Goal: Task Accomplishment & Management: Complete application form

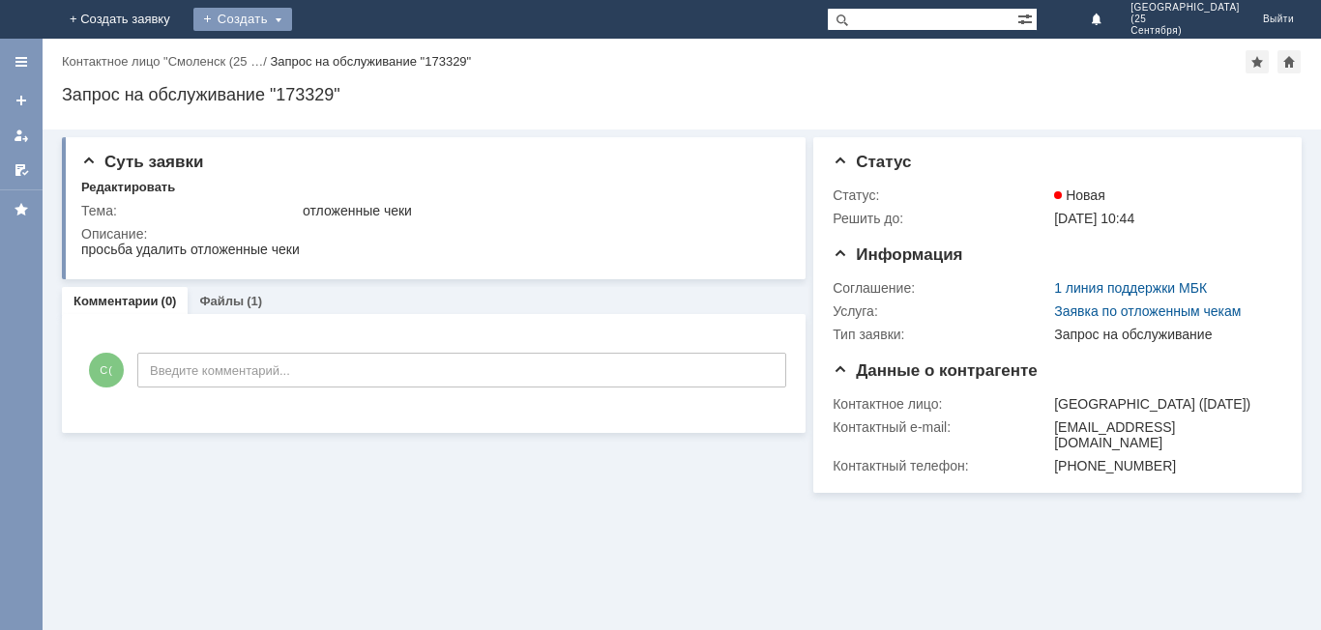
click at [292, 12] on div "Создать" at bounding box center [242, 19] width 99 height 23
click at [360, 53] on link "Заявка" at bounding box center [286, 57] width 147 height 23
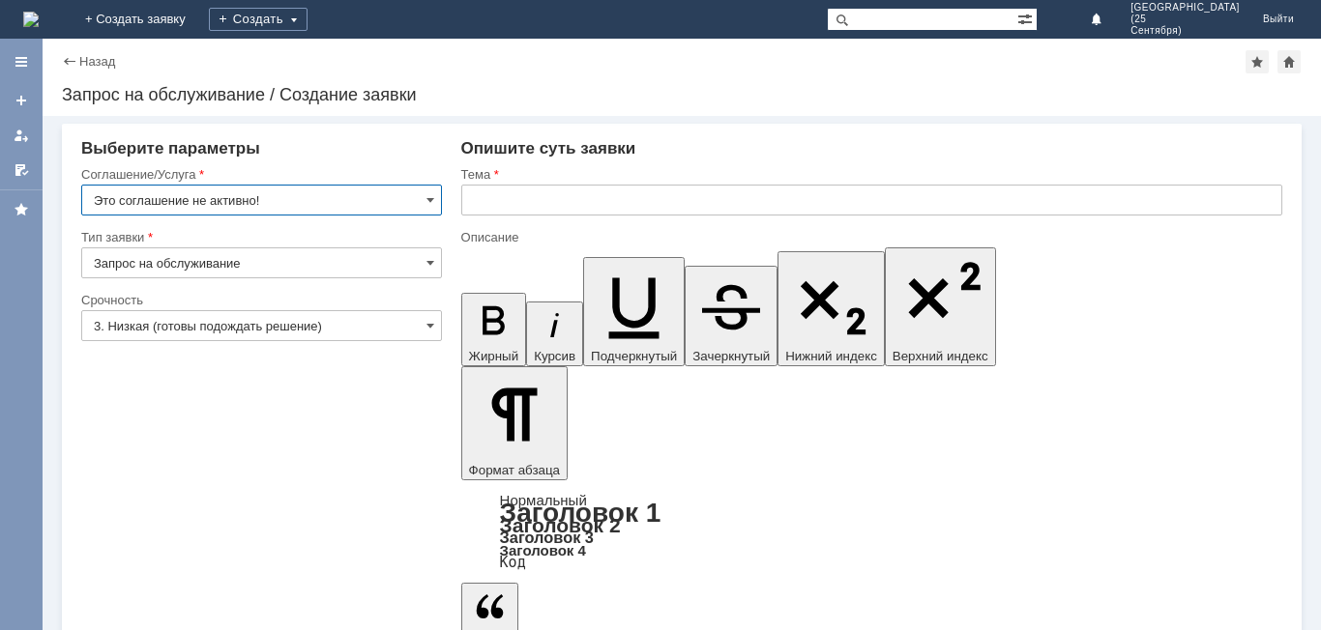
click at [358, 203] on input "Это соглашение не активно!" at bounding box center [261, 200] width 361 height 31
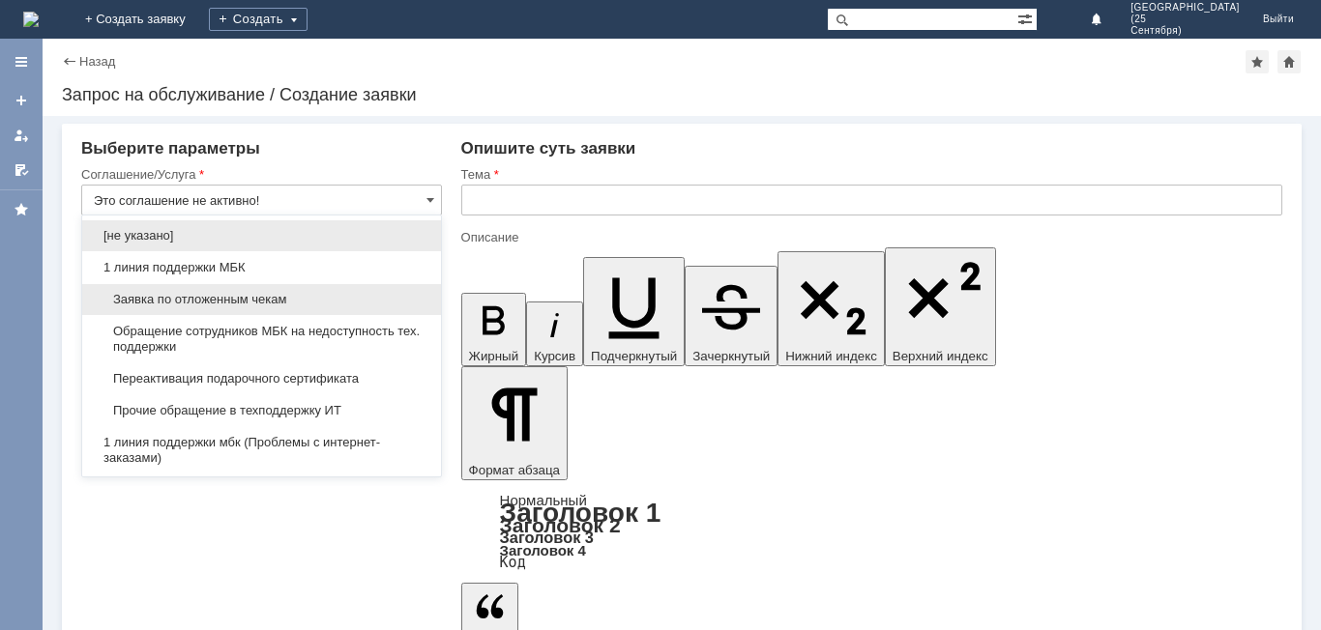
click at [381, 286] on div "Заявка по отложенным чекам" at bounding box center [261, 299] width 359 height 31
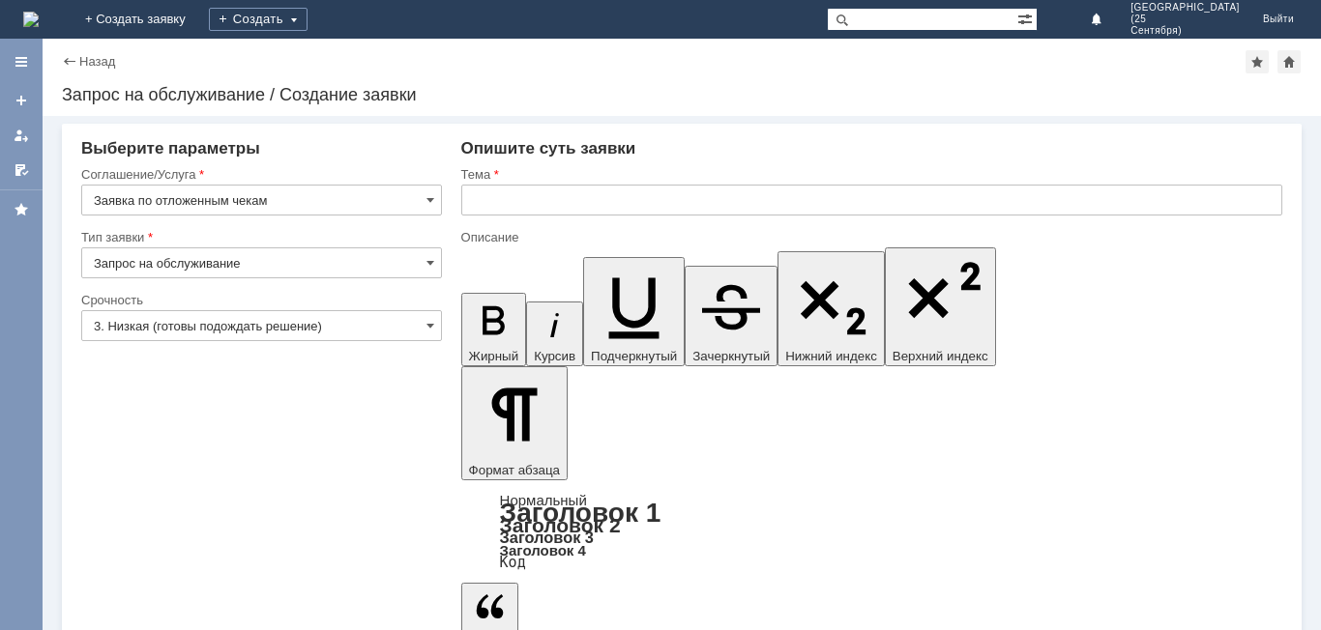
click at [397, 205] on input "Заявка по отложенным чекам" at bounding box center [261, 200] width 361 height 31
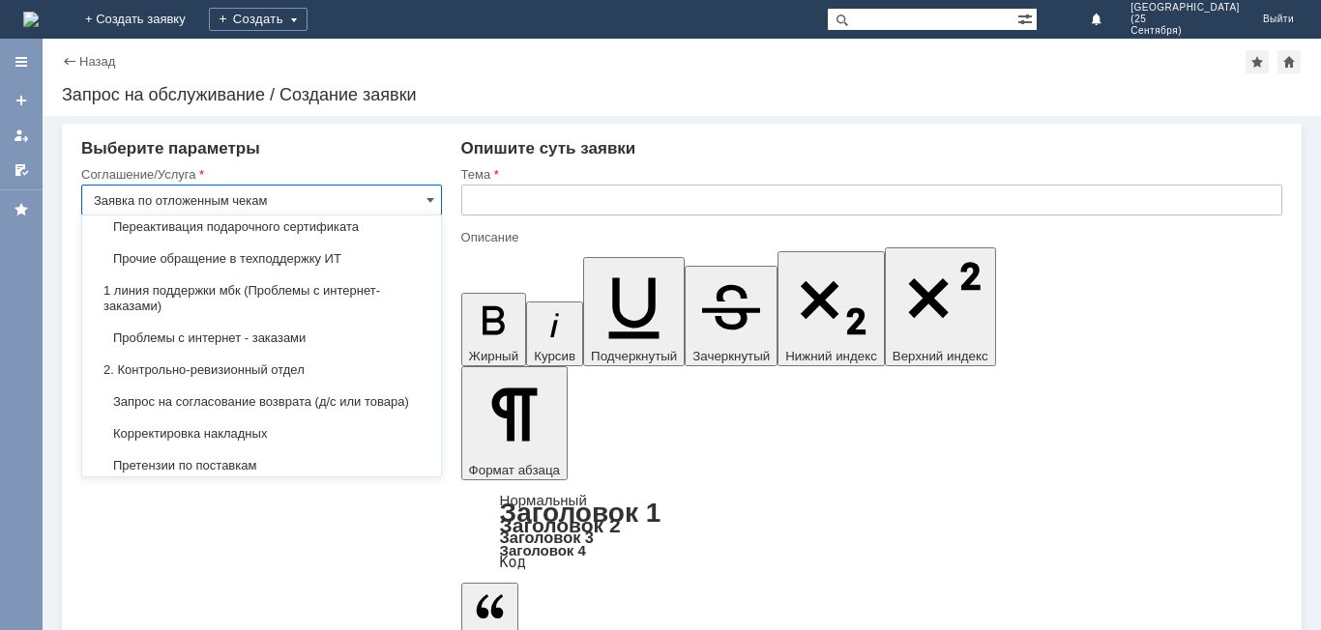
scroll to position [290, 0]
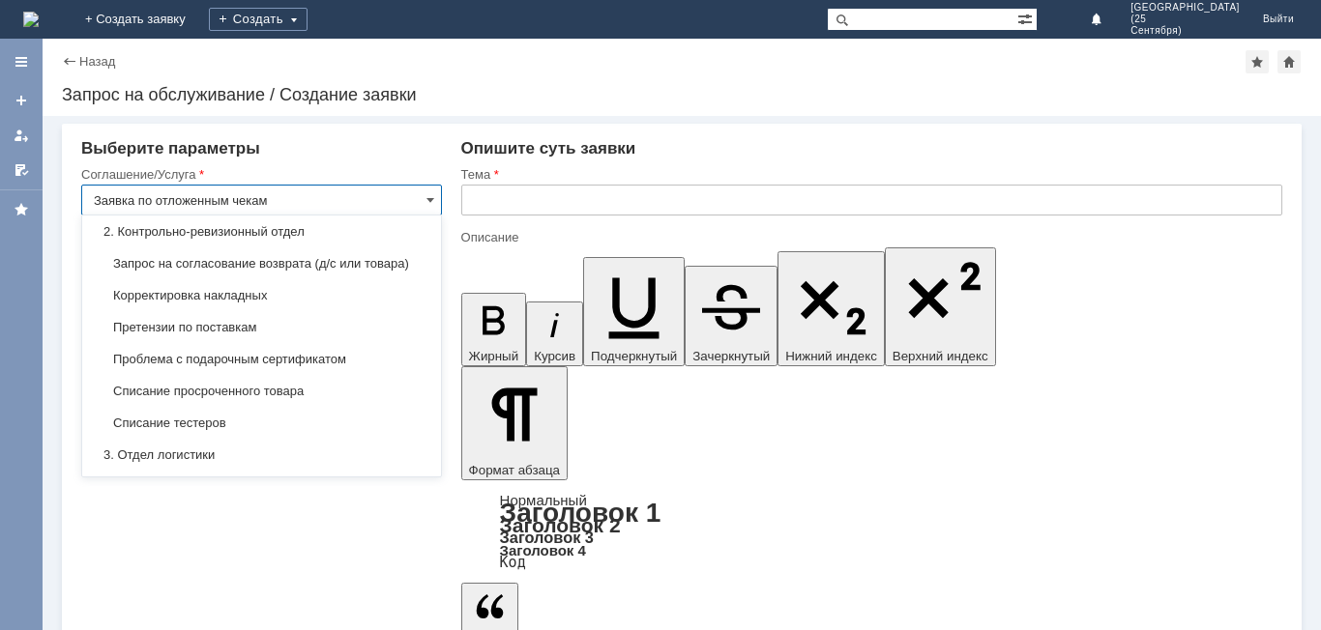
click at [420, 189] on input "Заявка по отложенным чекам" at bounding box center [261, 200] width 361 height 31
click at [423, 199] on input "Заявка по отложенным чекам" at bounding box center [261, 200] width 361 height 31
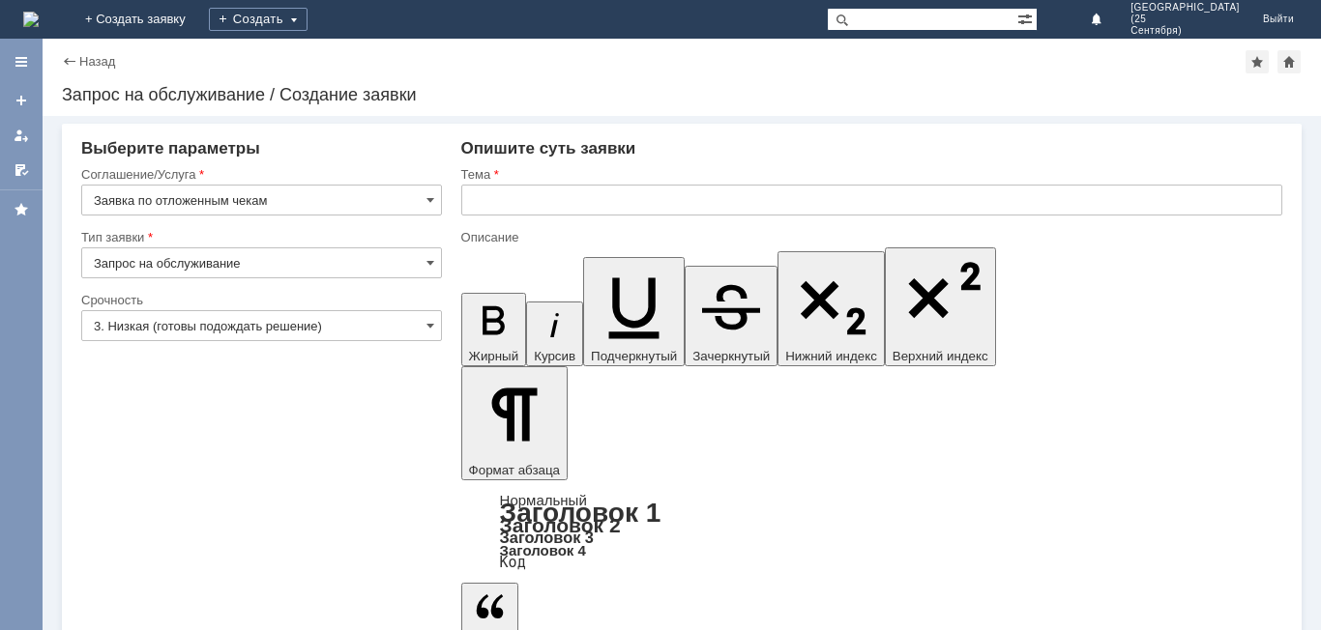
type input "Заявка по отложенным чекам"
click at [391, 317] on input "3. Низкая (готовы подождать решение)" at bounding box center [261, 325] width 361 height 31
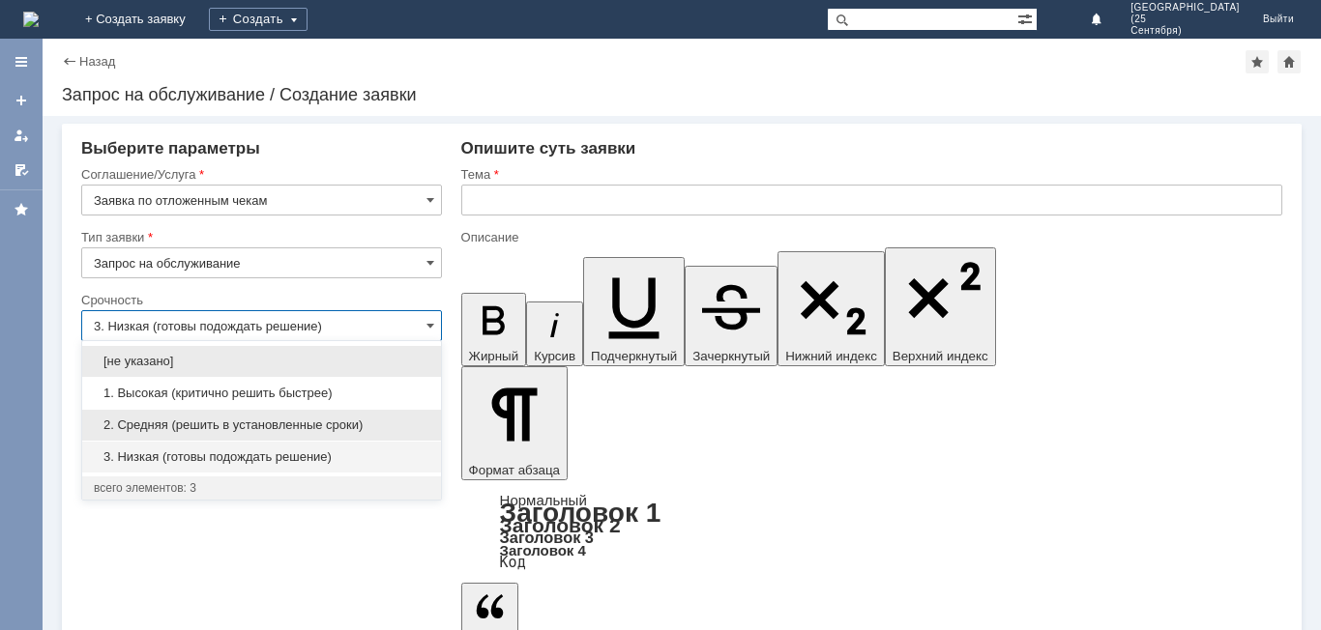
click at [392, 418] on span "2. Средняя (решить в установленные сроки)" at bounding box center [262, 425] width 336 height 15
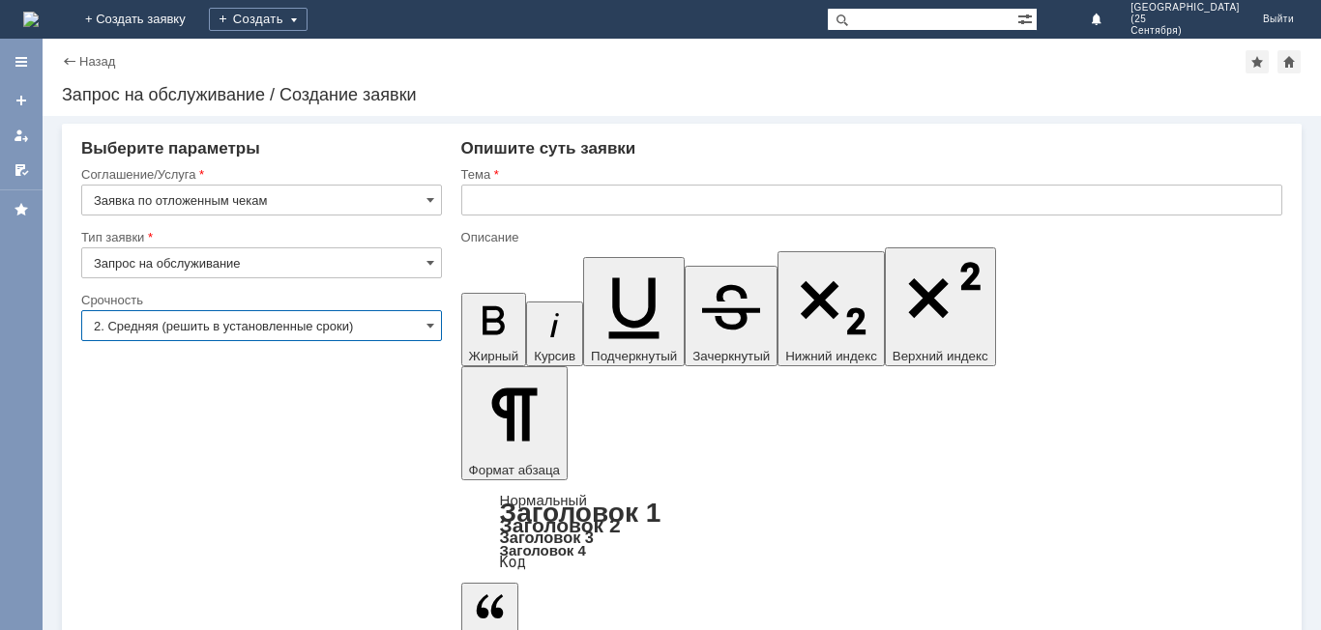
type input "2. Средняя (решить в установленные сроки)"
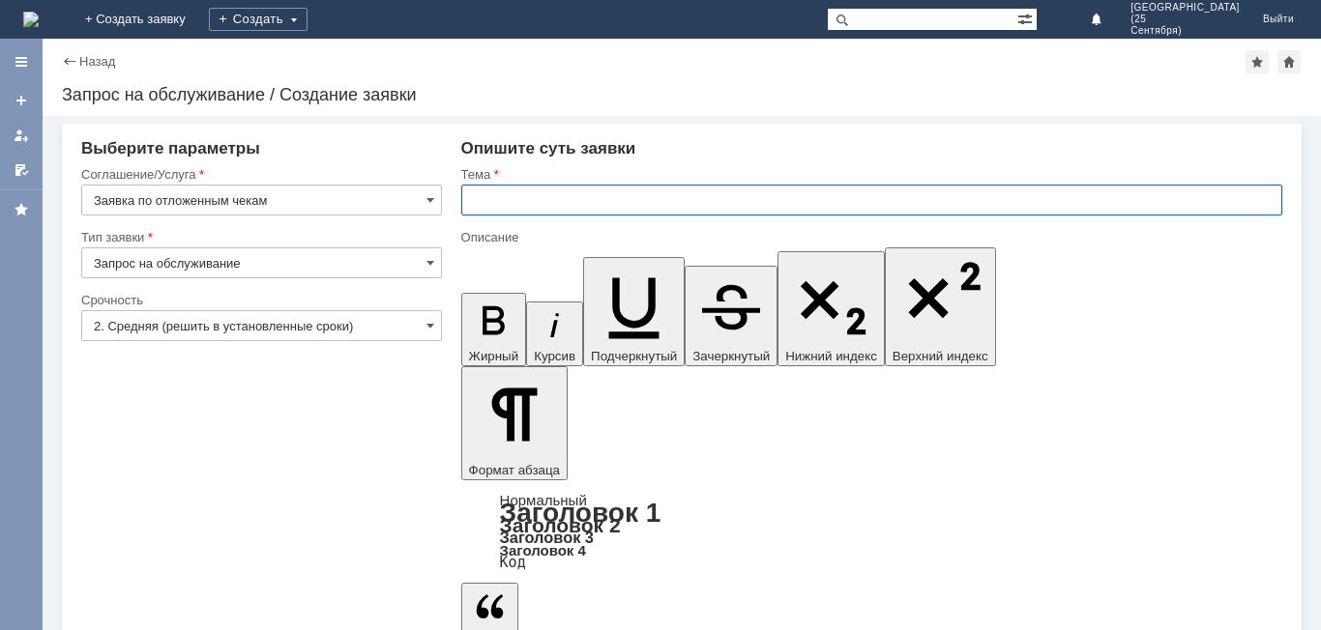
click at [561, 195] on input "text" at bounding box center [871, 200] width 821 height 31
type input "отложенные чеки"
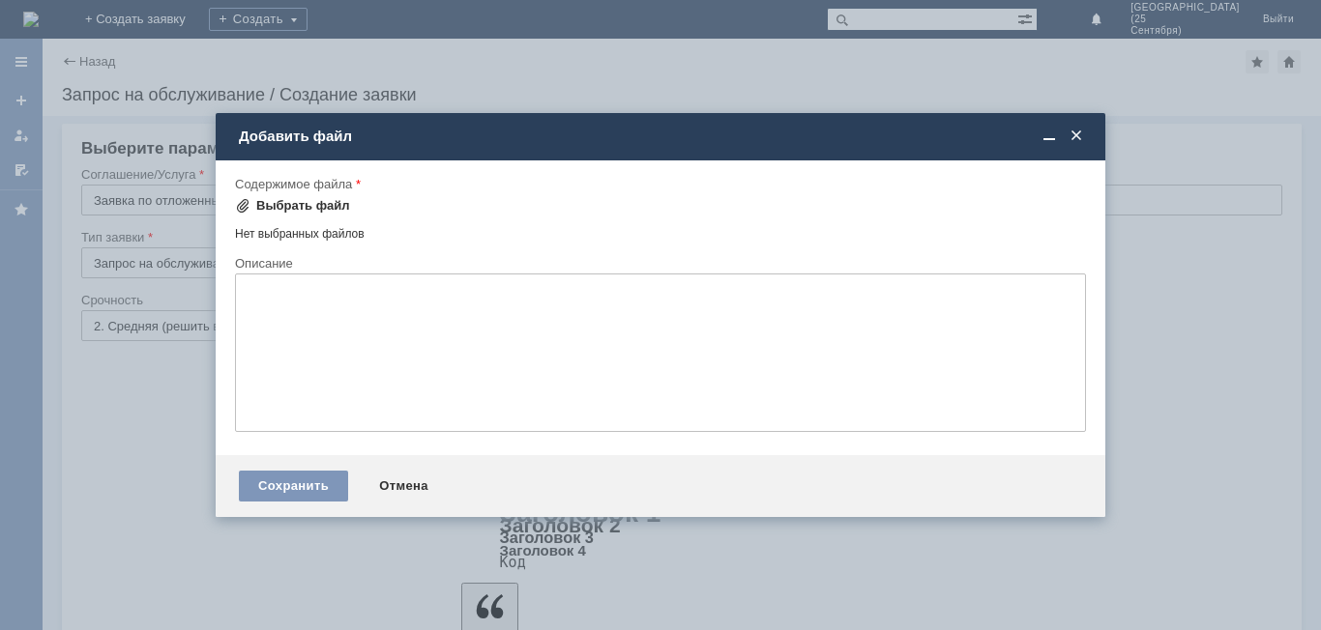
click at [288, 217] on div "Выбрать файл" at bounding box center [292, 205] width 115 height 23
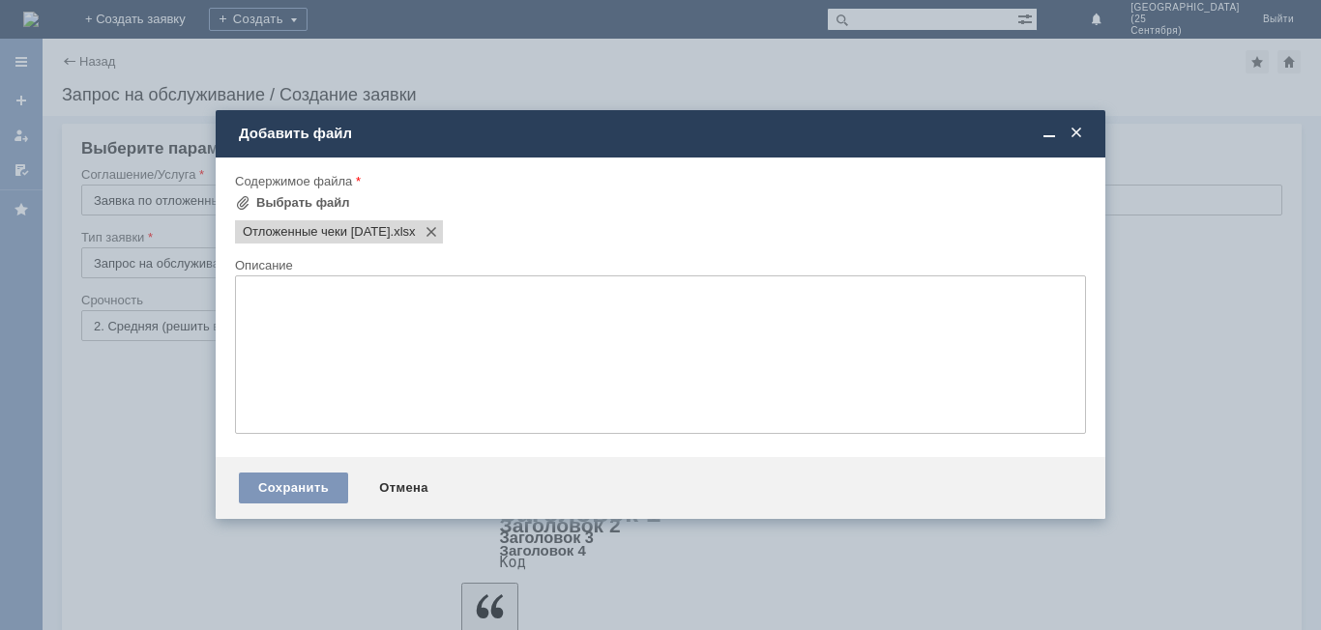
scroll to position [0, 0]
click at [331, 496] on div "Сохранить" at bounding box center [293, 488] width 109 height 31
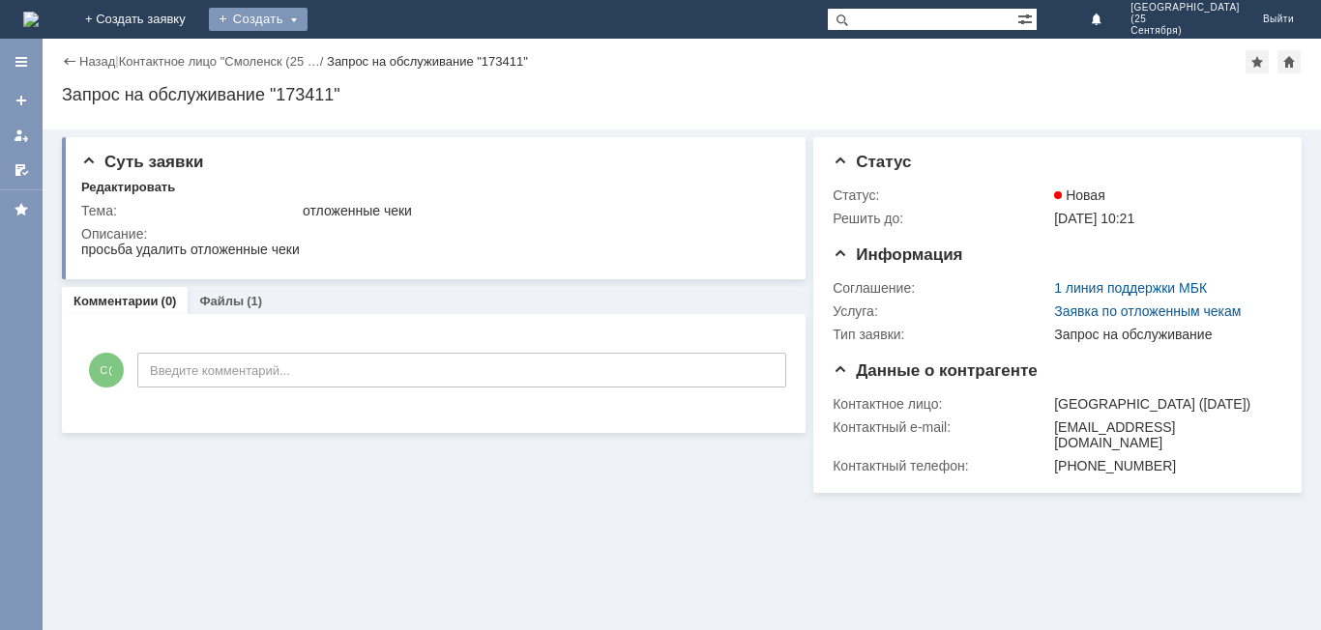
click at [307, 14] on div "Создать" at bounding box center [258, 19] width 99 height 23
click at [360, 63] on link "Заявка" at bounding box center [286, 57] width 147 height 23
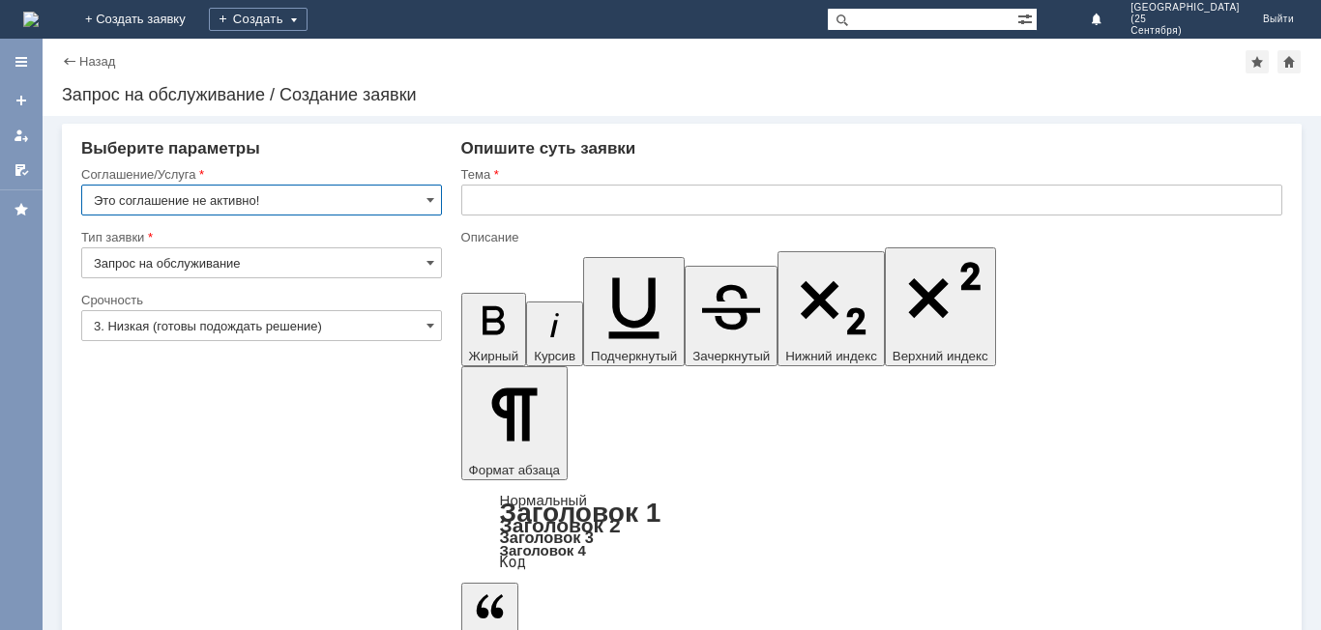
click at [290, 196] on input "Это соглашение не активно!" at bounding box center [261, 200] width 361 height 31
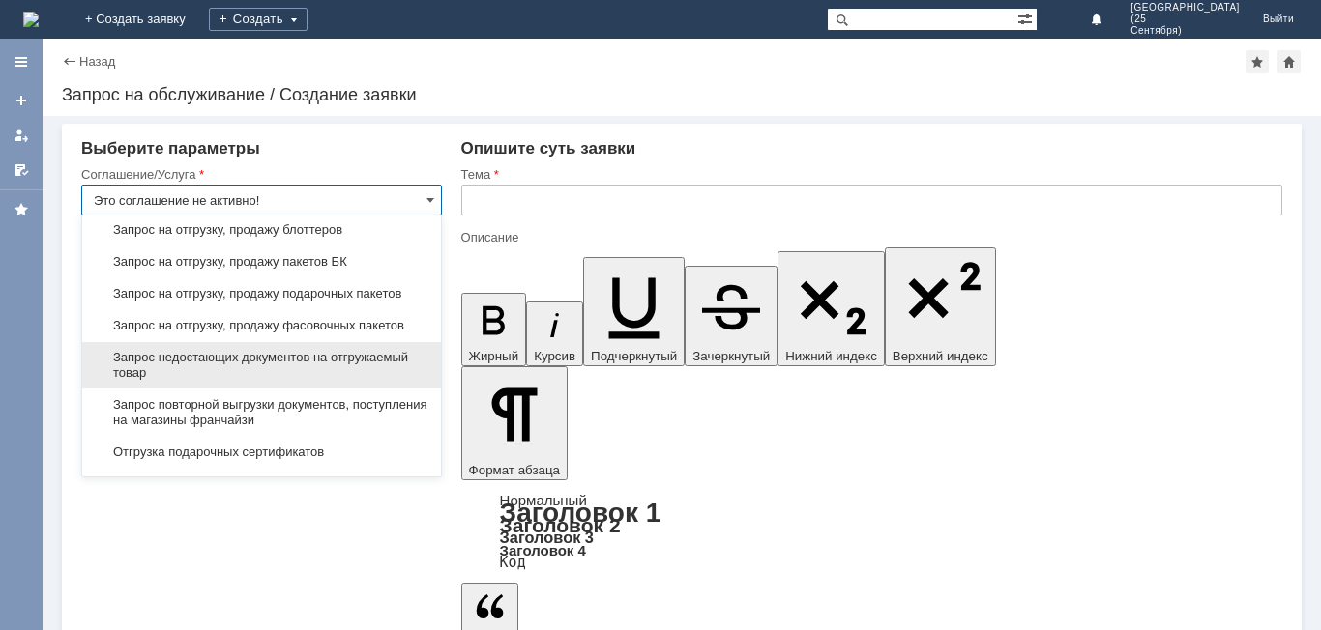
scroll to position [594, 0]
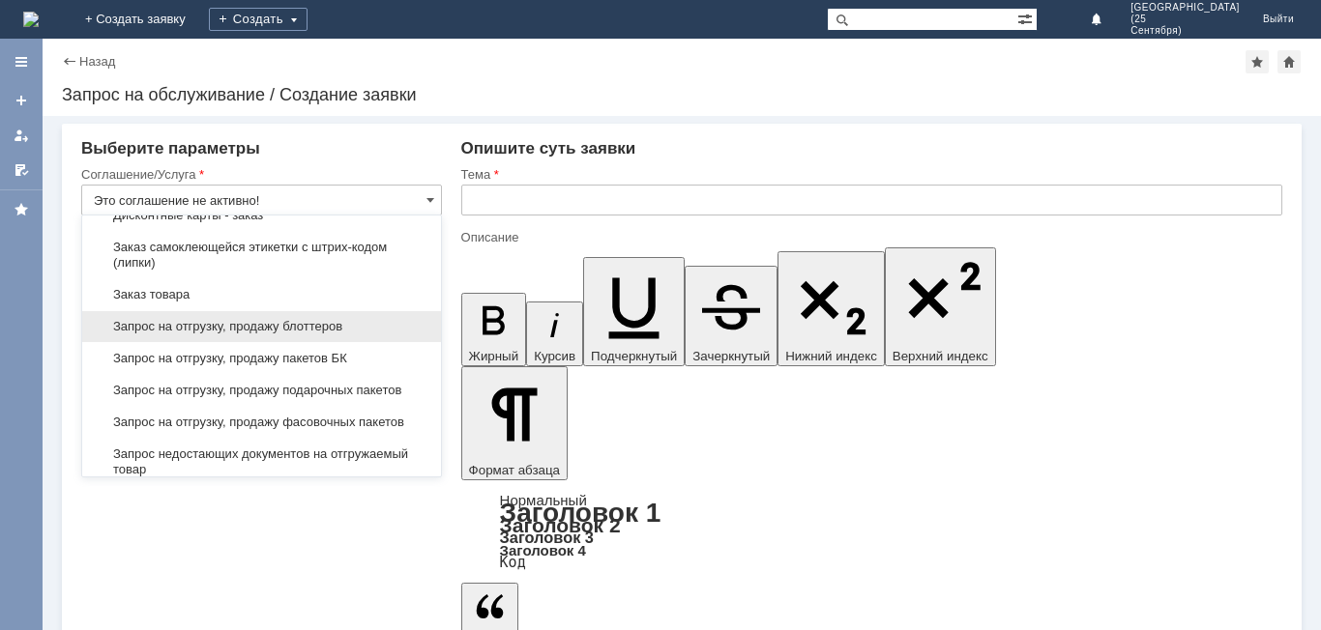
click at [349, 335] on span "Запрос на отгрузку, продажу блоттеров" at bounding box center [262, 326] width 336 height 15
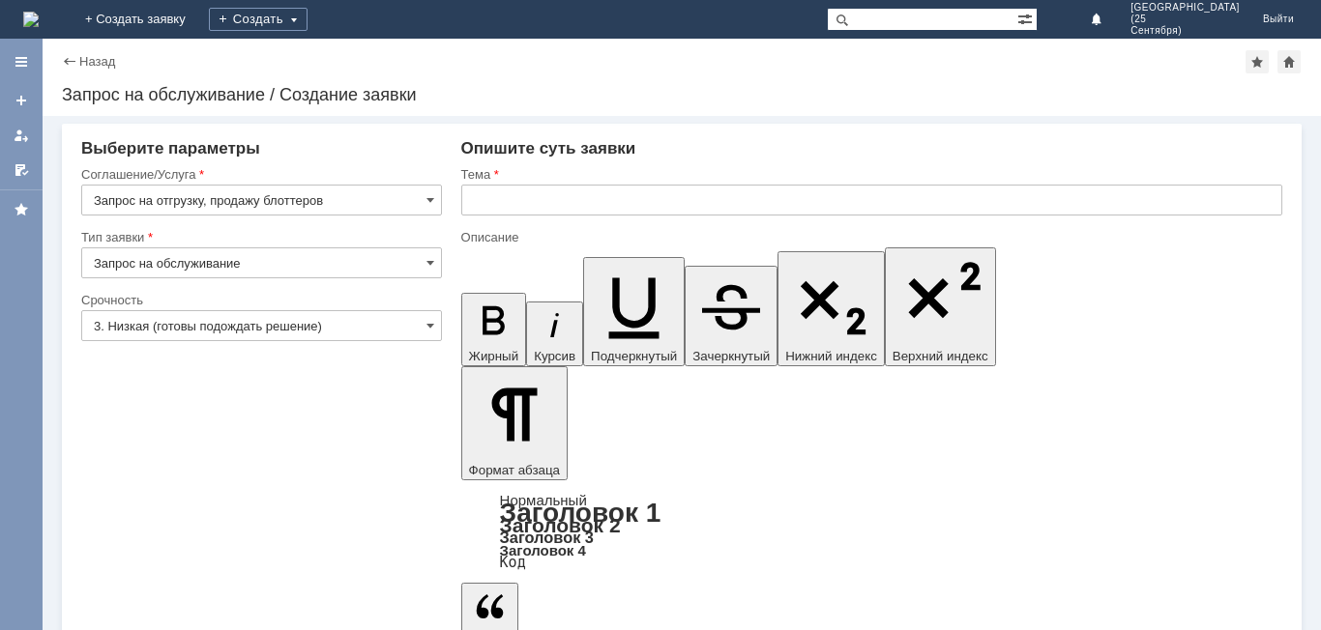
type input "Запрос на отгрузку, продажу блоттеров"
click at [325, 274] on input "Запрос на обслуживание" at bounding box center [261, 263] width 361 height 31
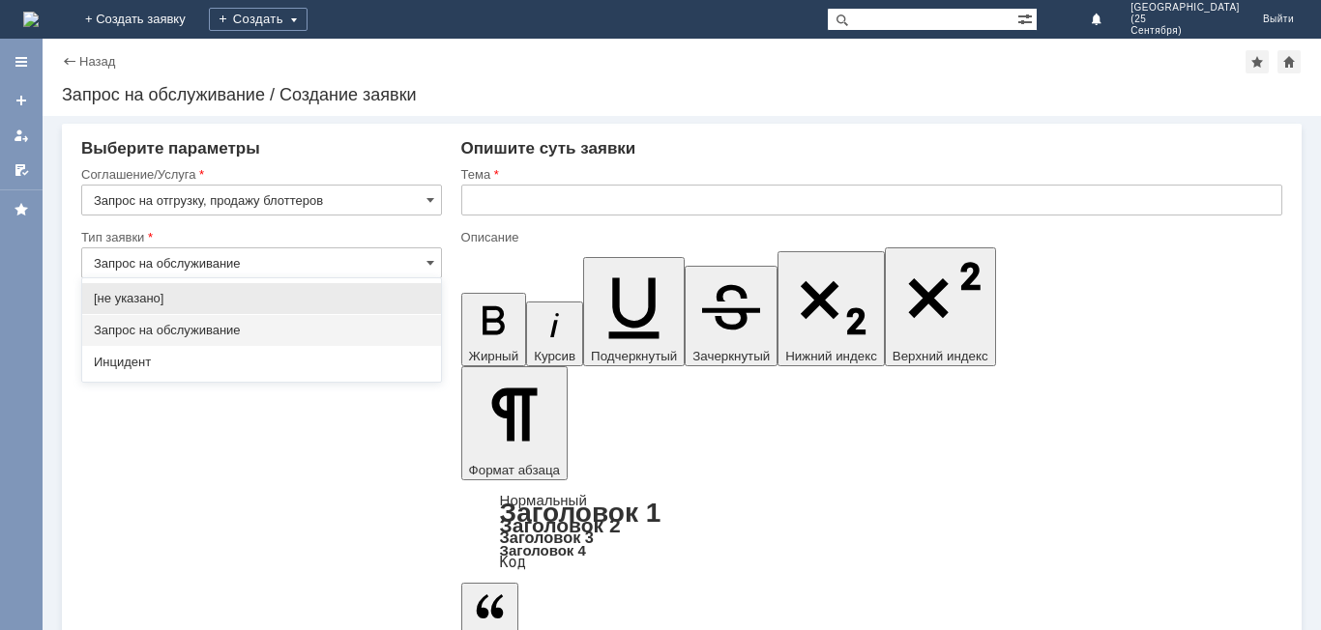
click at [314, 254] on input "Запрос на обслуживание" at bounding box center [261, 263] width 361 height 31
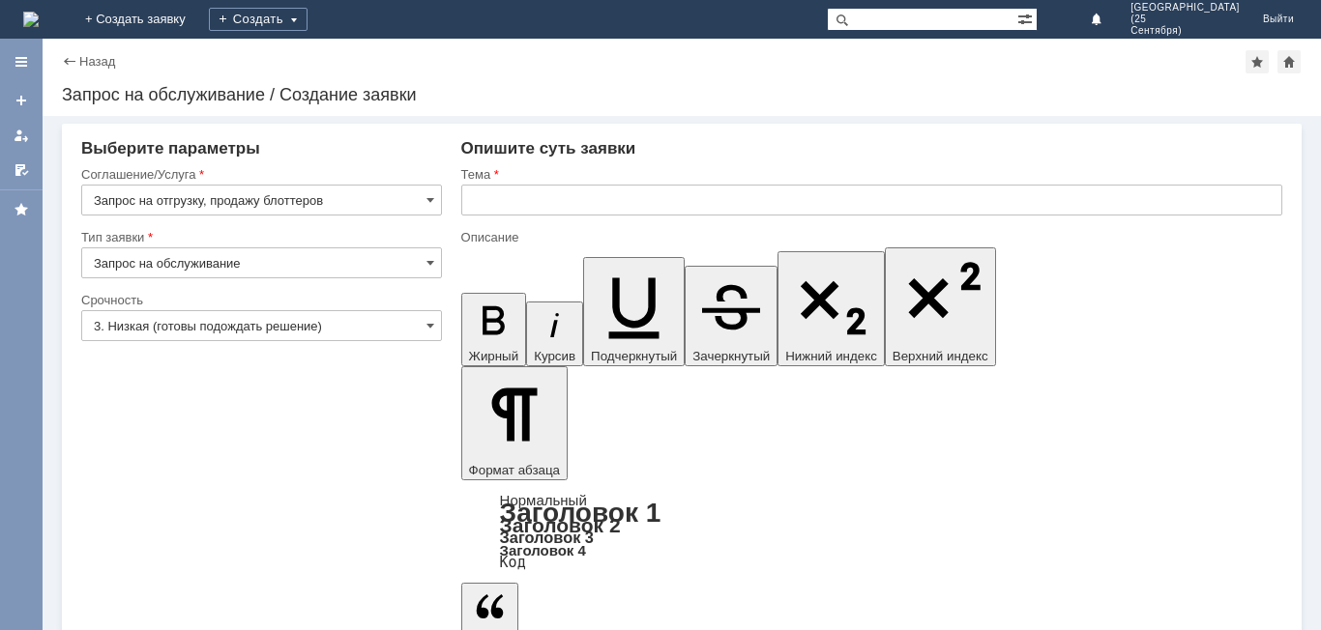
type input "Запрос на обслуживание"
click at [306, 333] on input "3. Низкая (готовы подождать решение)" at bounding box center [261, 325] width 361 height 31
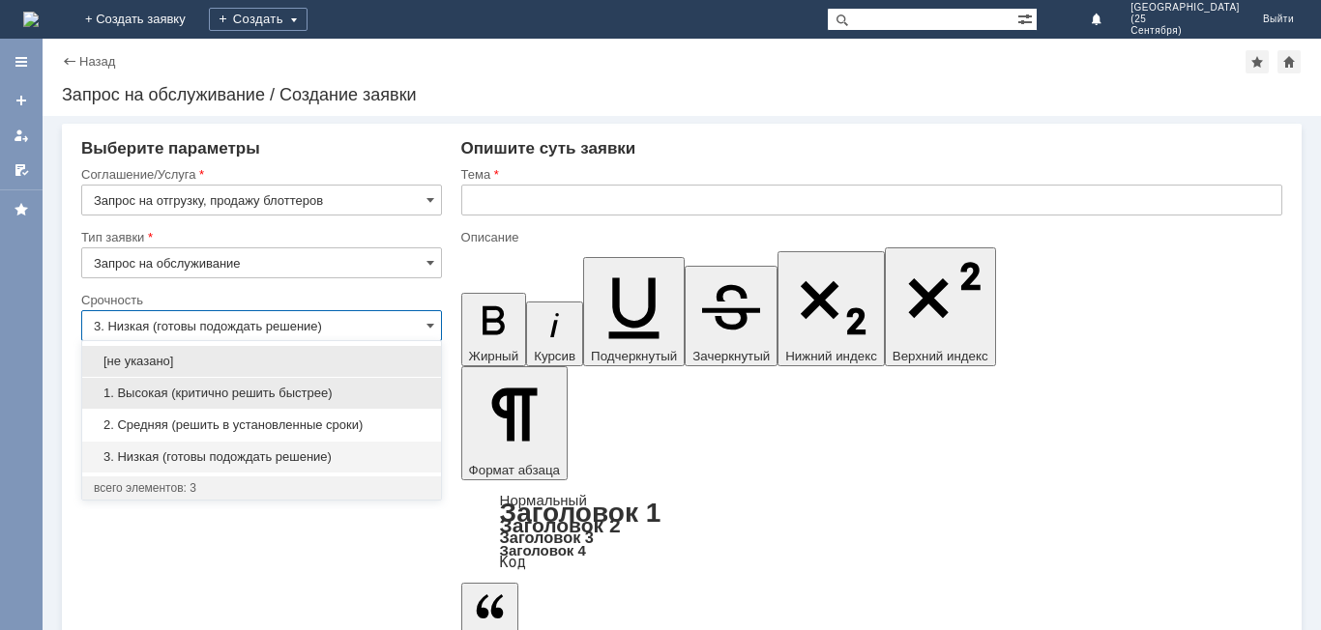
click at [301, 394] on span "1. Высокая (критично решить быстрее)" at bounding box center [262, 393] width 336 height 15
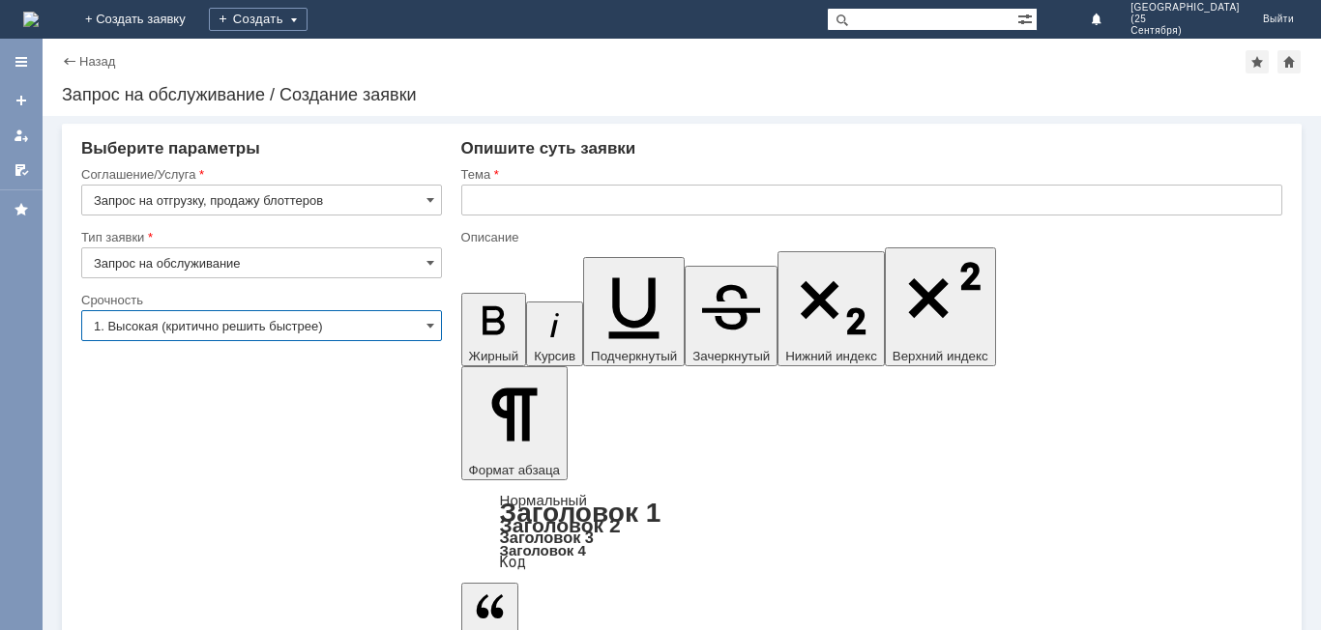
click at [311, 330] on input "1. Высокая (критично решить быстрее)" at bounding box center [261, 325] width 361 height 31
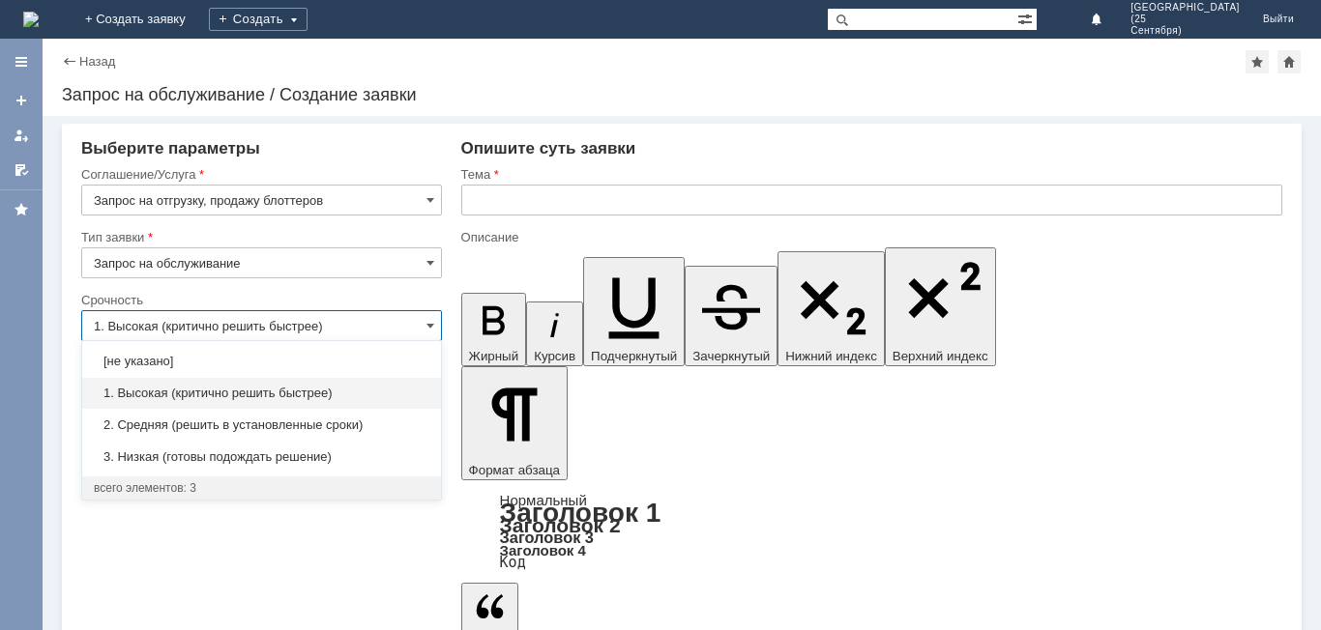
click at [359, 292] on div "Срочность" at bounding box center [261, 301] width 361 height 18
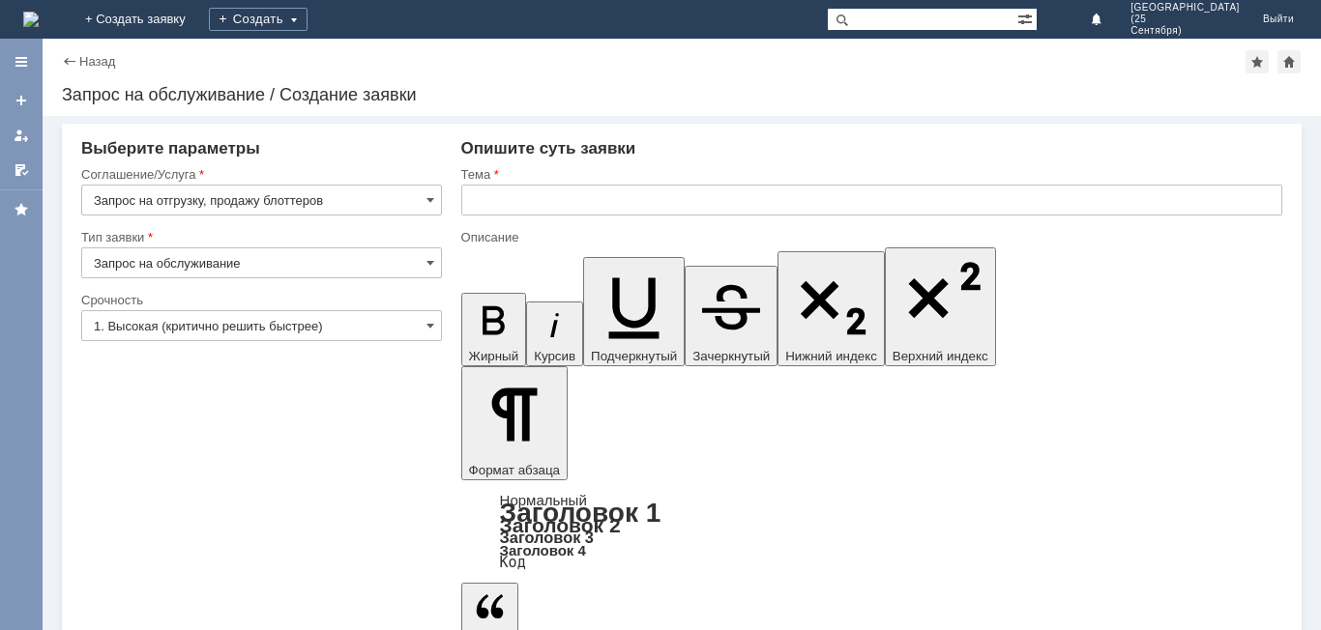
type input "1. Высокая (критично решить быстрее)"
click at [525, 203] on input "text" at bounding box center [871, 200] width 821 height 31
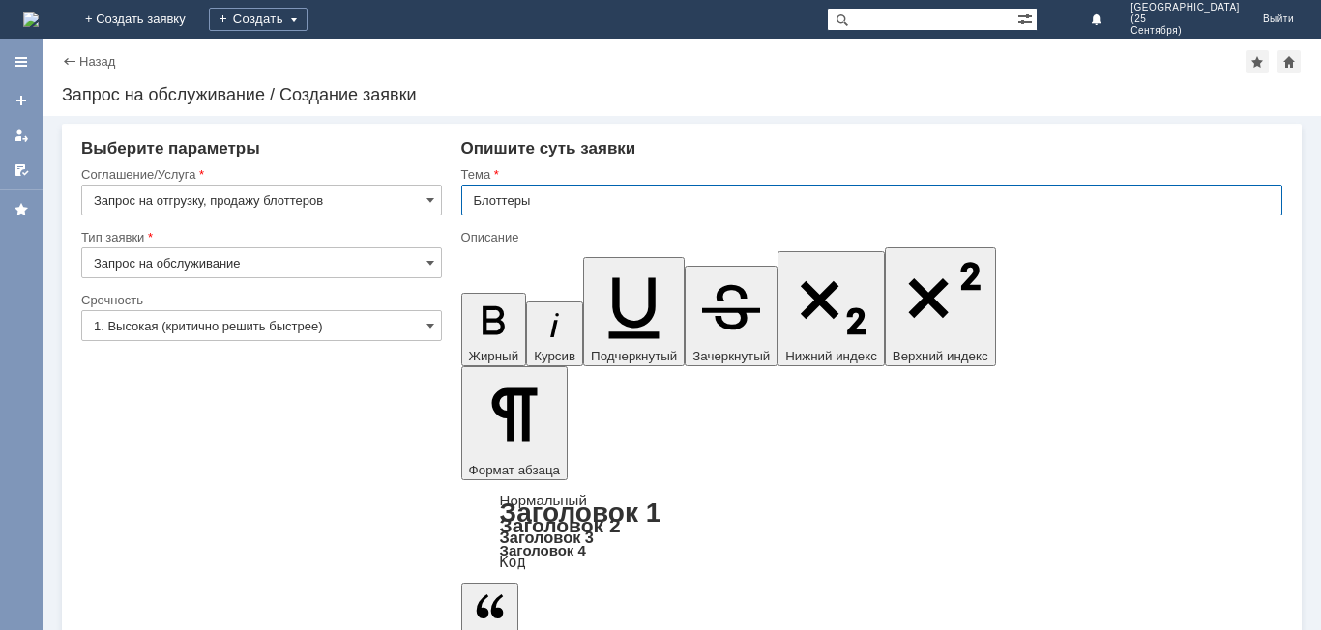
type input "Блоттеры"
